Goal: Information Seeking & Learning: Understand process/instructions

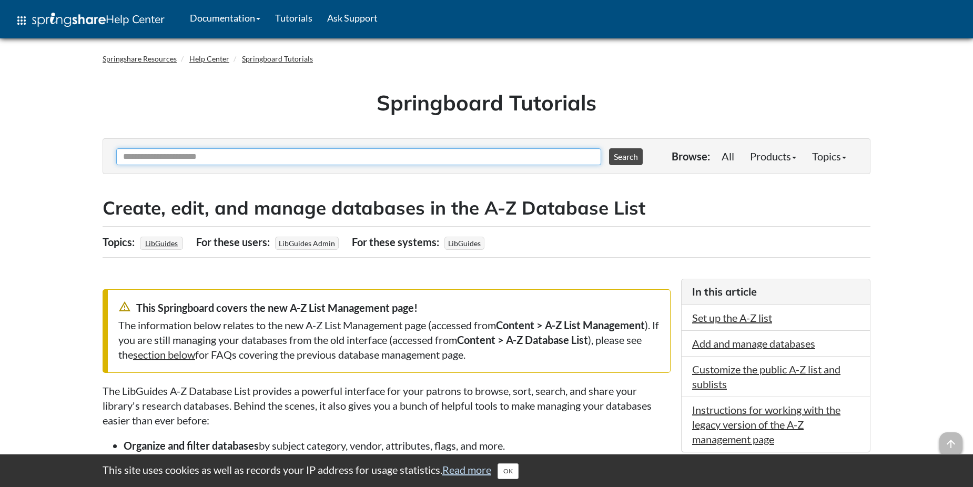
click at [300, 160] on input "Ask Another Question" at bounding box center [358, 156] width 485 height 17
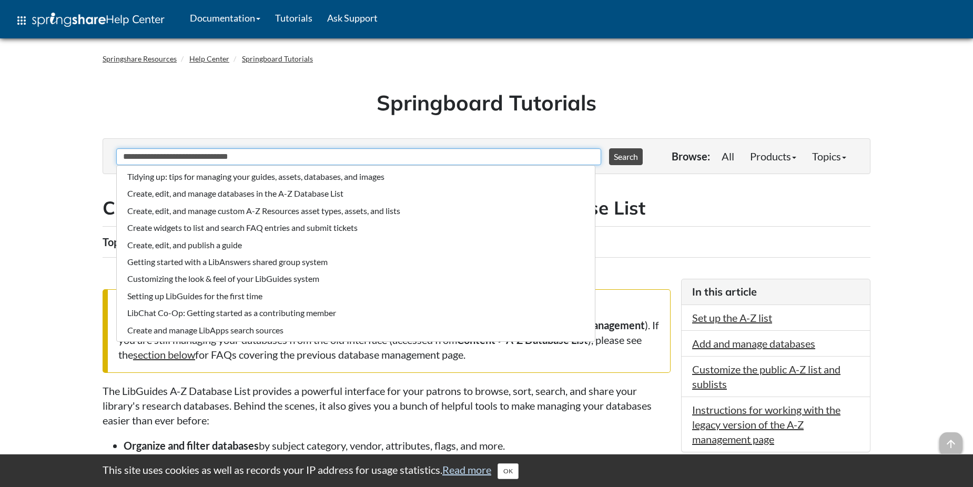
type input "**********"
click at [609, 148] on button "Search" at bounding box center [626, 156] width 34 height 17
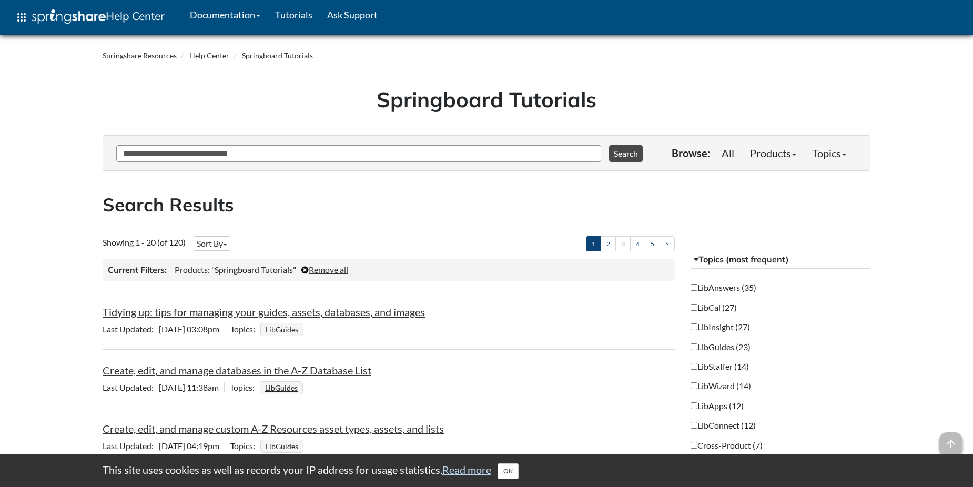
scroll to position [105, 0]
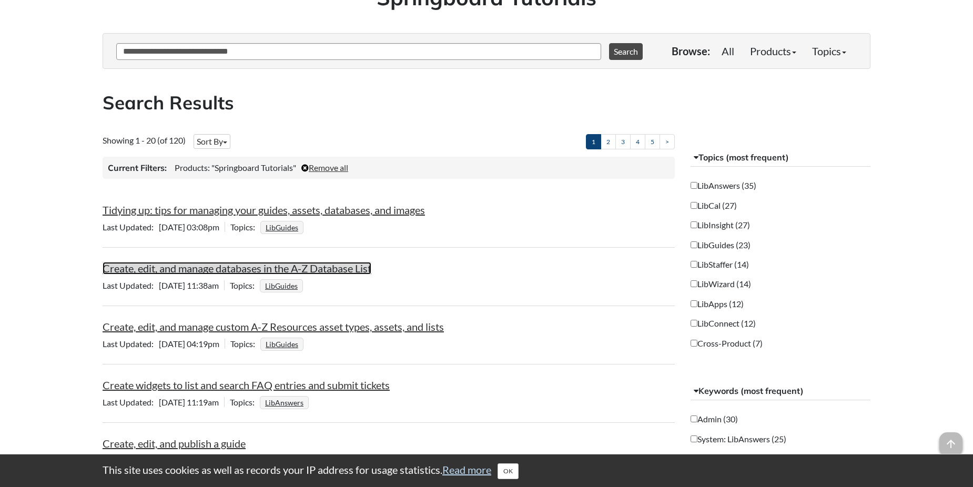
click at [362, 269] on link "Create, edit, and manage databases in the A-Z Database List" at bounding box center [237, 268] width 269 height 13
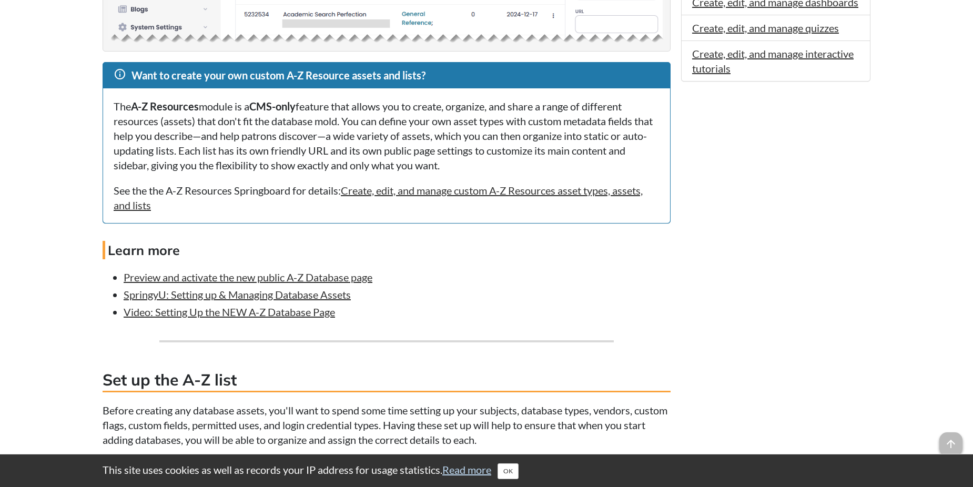
scroll to position [894, 0]
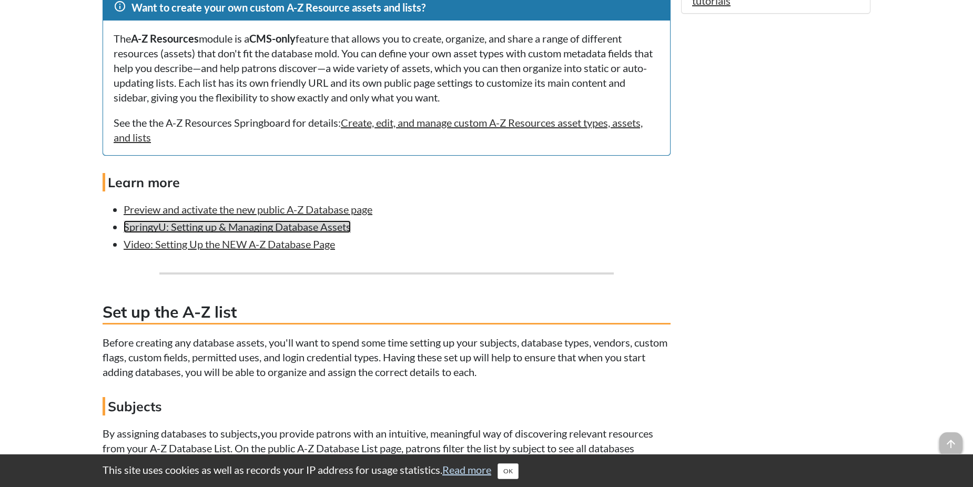
click at [278, 229] on link "SpringyU: Setting up & Managing Database Assets" at bounding box center [237, 226] width 227 height 13
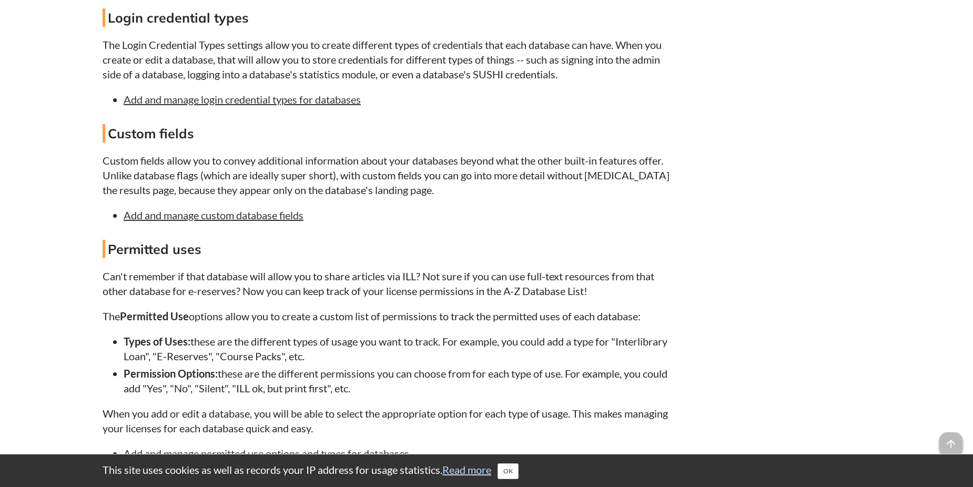
scroll to position [1894, 0]
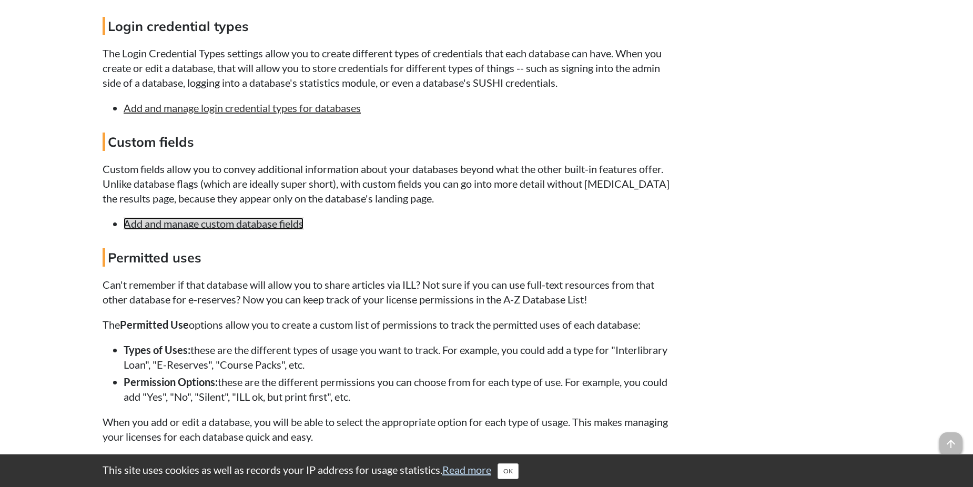
click at [192, 224] on link "Add and manage custom database fields" at bounding box center [214, 223] width 180 height 13
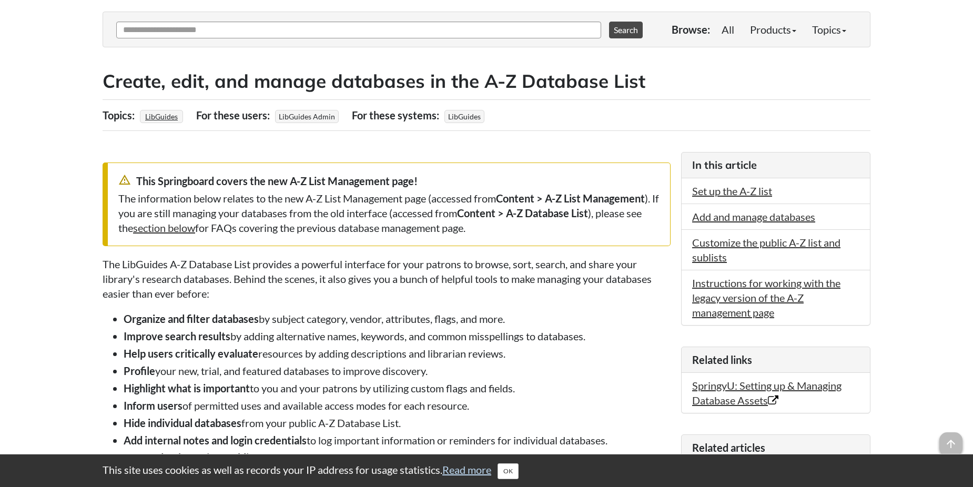
scroll to position [114, 0]
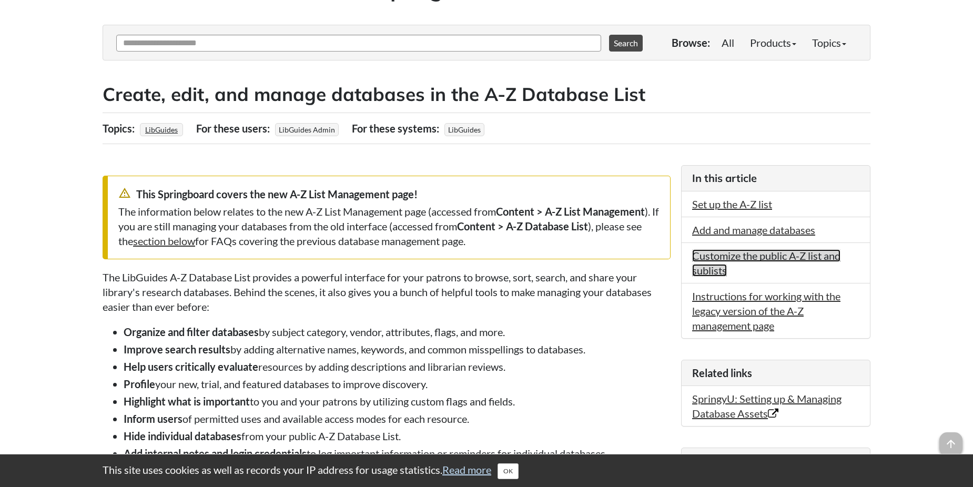
click at [766, 254] on link "Customize the public A-Z list and sublists" at bounding box center [766, 262] width 148 height 27
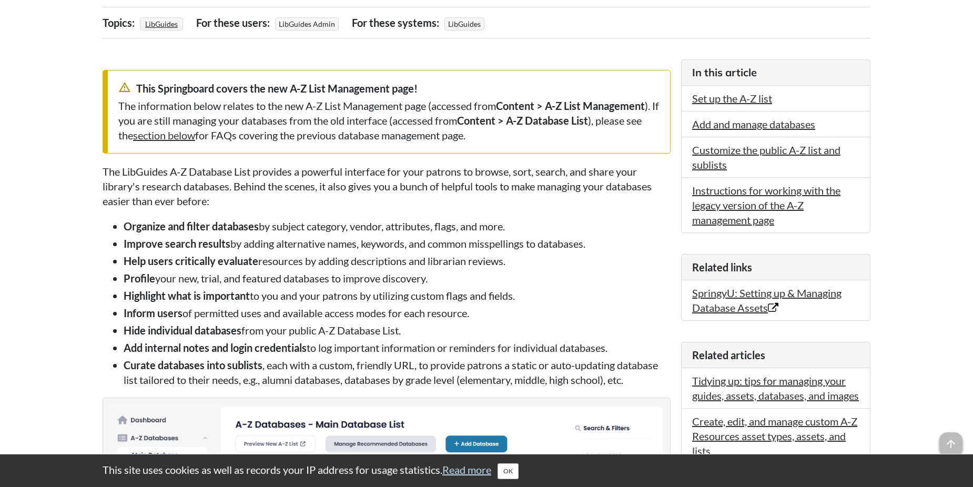
scroll to position [253, 0]
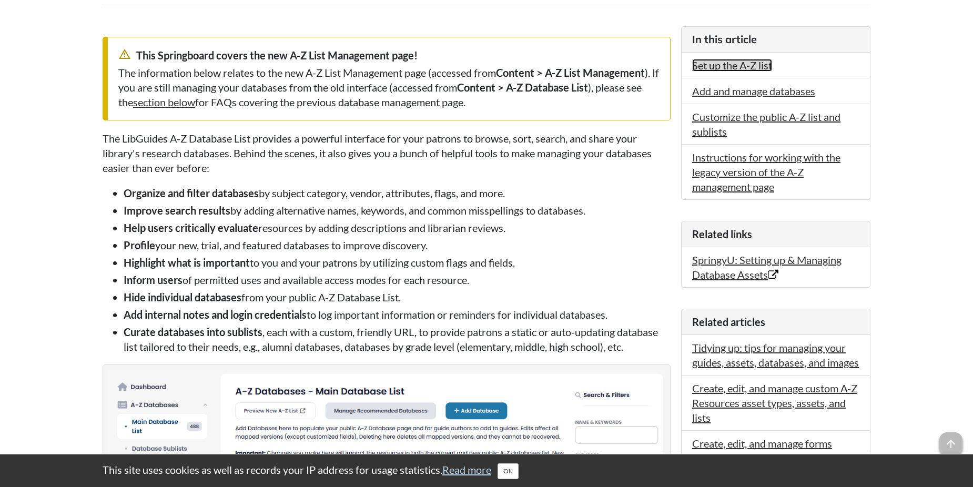
click at [710, 65] on link "Set up the A-Z list" at bounding box center [732, 65] width 80 height 13
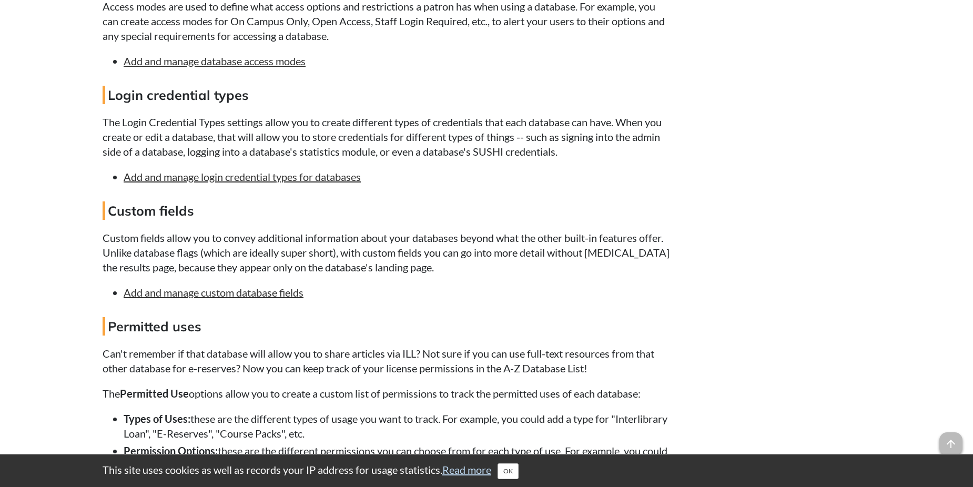
scroll to position [1827, 0]
click at [264, 290] on link "Add and manage custom database fields" at bounding box center [214, 291] width 180 height 13
